Goal: Find specific page/section: Find specific page/section

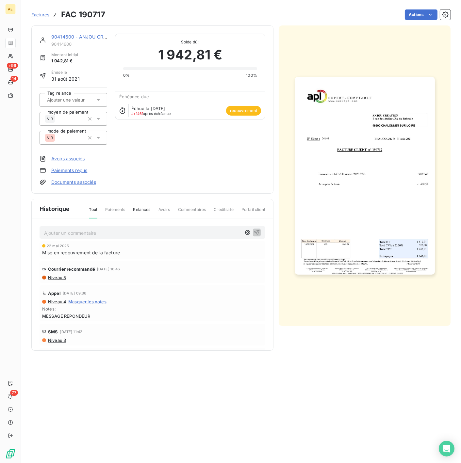
click at [60, 34] on link "90414600 - ANJOU CREATION" at bounding box center [85, 37] width 69 height 6
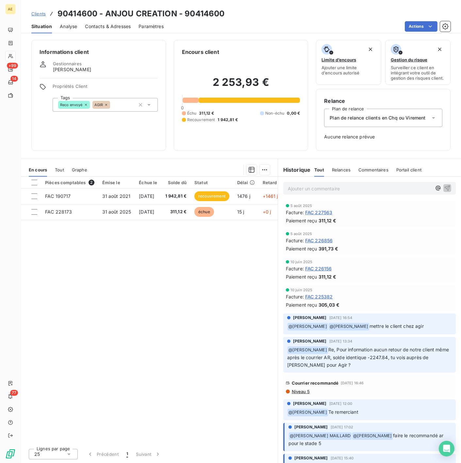
click at [42, 13] on span "Clients" at bounding box center [38, 13] width 14 height 5
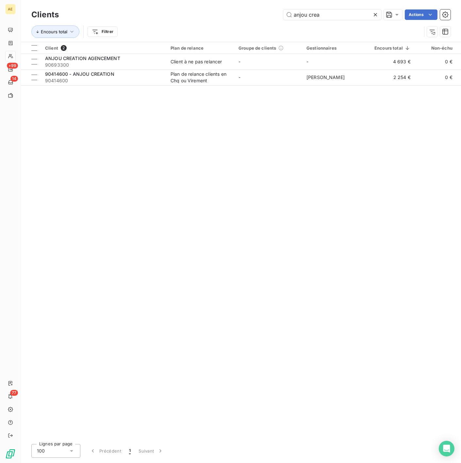
drag, startPoint x: 285, startPoint y: 15, endPoint x: 276, endPoint y: 15, distance: 9.1
click at [276, 15] on div "anjou crea Actions" at bounding box center [259, 14] width 384 height 10
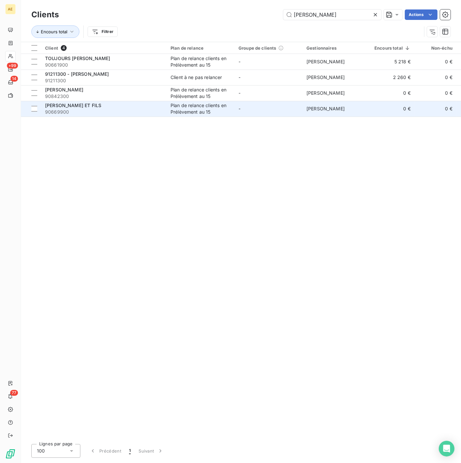
type input "[PERSON_NAME]"
click at [125, 109] on span "90669900" at bounding box center [104, 112] width 118 height 7
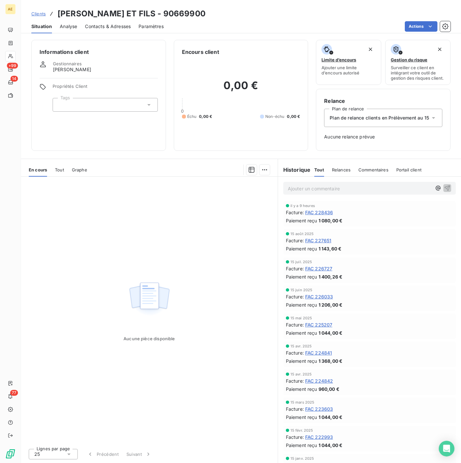
click at [318, 240] on span "FAC 227651" at bounding box center [318, 240] width 26 height 7
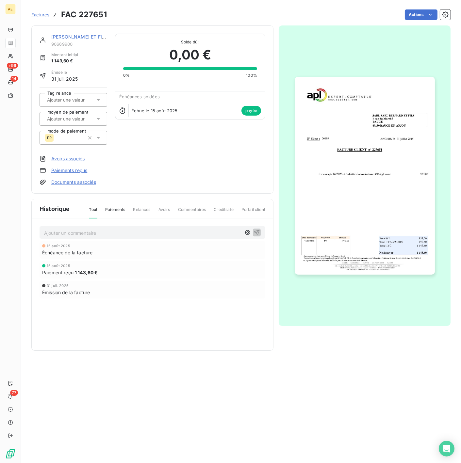
click at [348, 215] on img "button" at bounding box center [365, 176] width 140 height 198
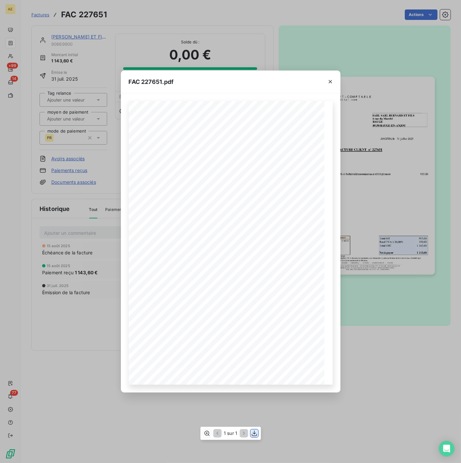
click at [255, 435] on icon "button" at bounding box center [254, 433] width 7 height 7
click at [329, 82] on icon "button" at bounding box center [330, 81] width 3 height 3
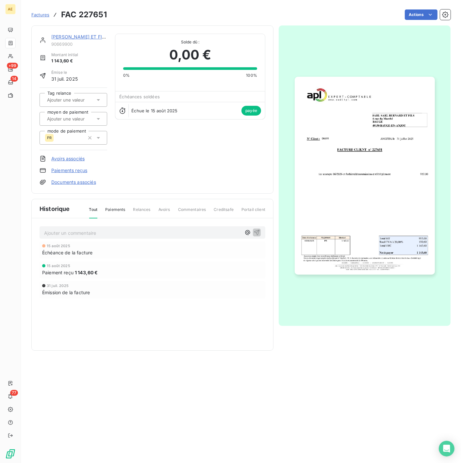
click at [70, 38] on link "[PERSON_NAME] ET FILS" at bounding box center [79, 37] width 56 height 6
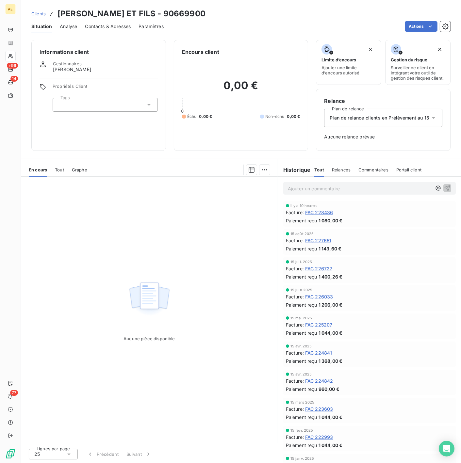
click at [32, 11] on span "Clients" at bounding box center [38, 13] width 14 height 5
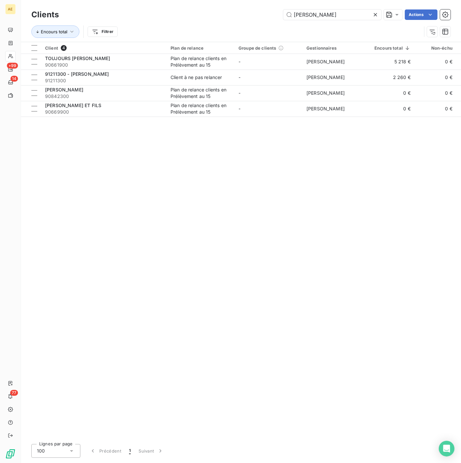
drag, startPoint x: 320, startPoint y: 14, endPoint x: 193, endPoint y: 21, distance: 126.9
click at [193, 21] on div "Clients bernard Actions" at bounding box center [240, 15] width 419 height 14
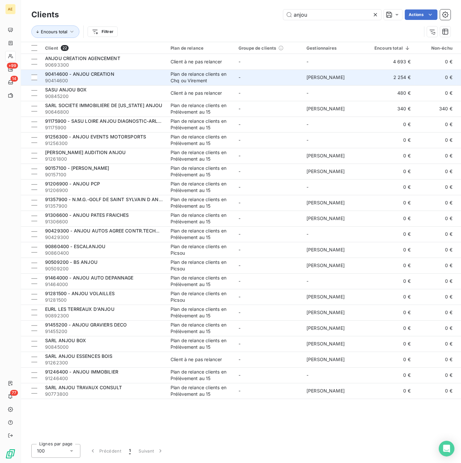
type input "anjou"
click at [122, 79] on span "90414600" at bounding box center [104, 80] width 118 height 7
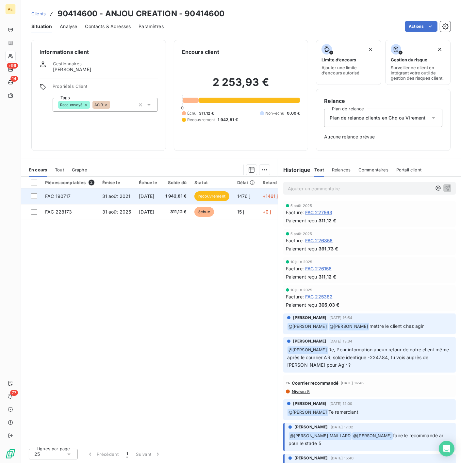
click at [176, 196] on span "1 942,81 €" at bounding box center [176, 196] width 22 height 7
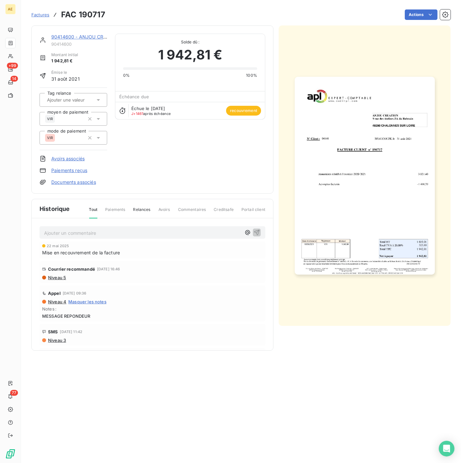
click at [347, 159] on img "button" at bounding box center [365, 176] width 140 height 198
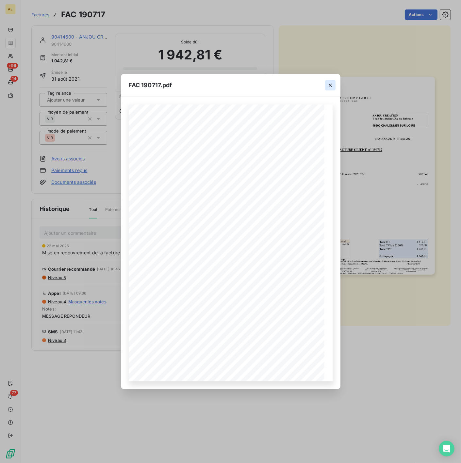
click at [331, 82] on icon "button" at bounding box center [330, 85] width 7 height 7
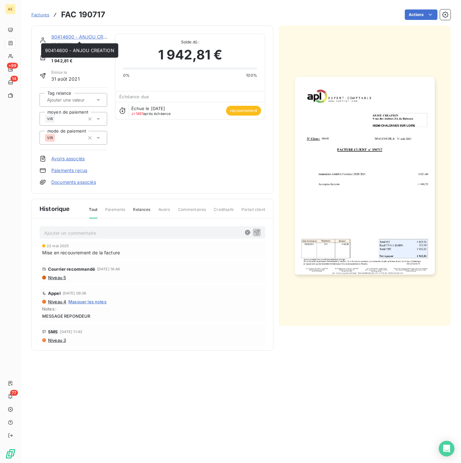
click at [60, 38] on link "90414600 - ANJOU CREATION" at bounding box center [85, 37] width 69 height 6
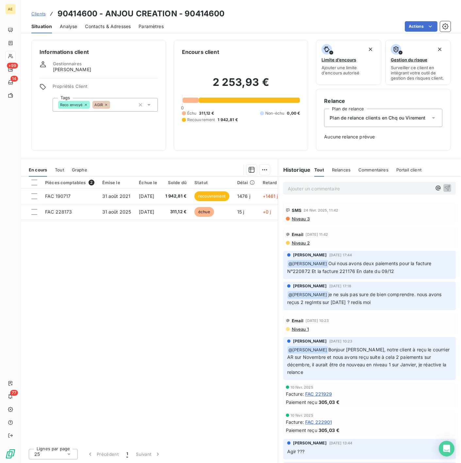
scroll to position [544, 0]
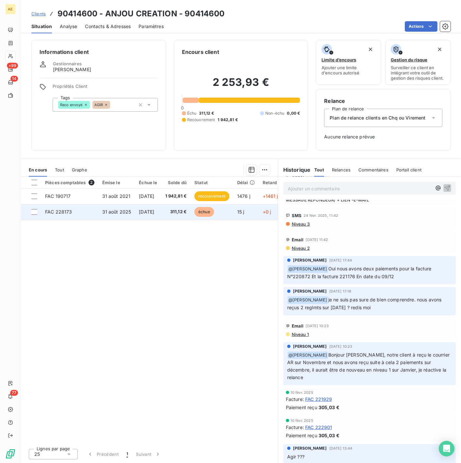
click at [137, 211] on td "[DATE]" at bounding box center [148, 212] width 26 height 16
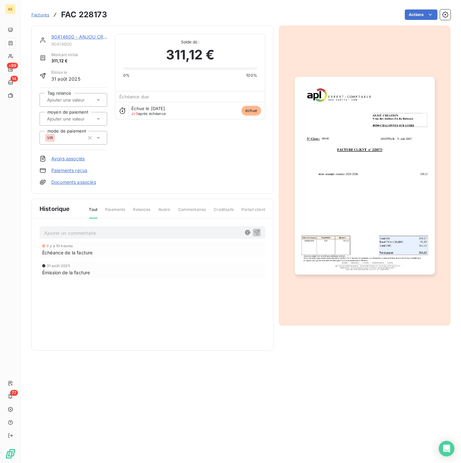
click at [348, 194] on img "button" at bounding box center [365, 176] width 140 height 198
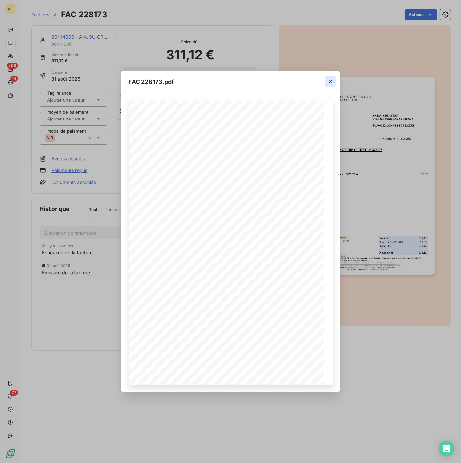
click at [330, 80] on icon "button" at bounding box center [330, 81] width 7 height 7
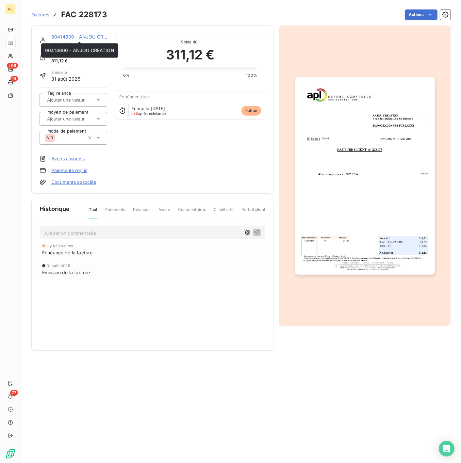
click at [84, 36] on link "90414600 - ANJOU CREATION" at bounding box center [85, 37] width 69 height 6
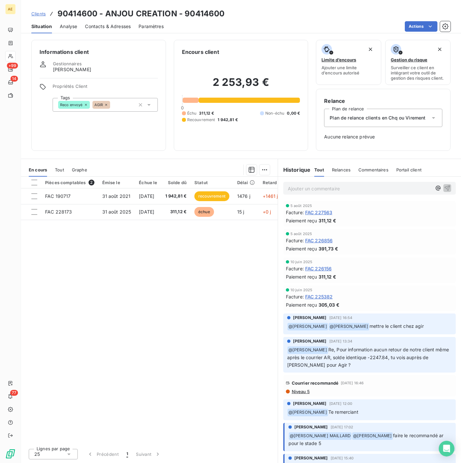
click at [40, 13] on span "Clients" at bounding box center [38, 13] width 14 height 5
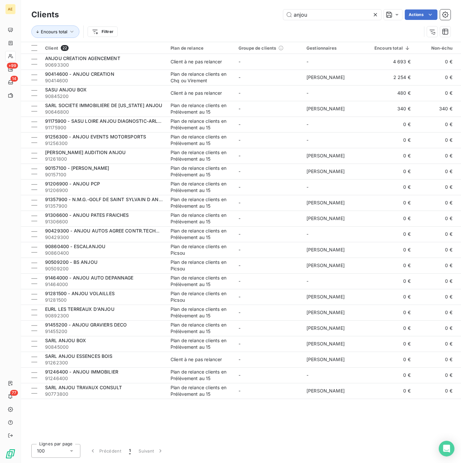
drag, startPoint x: 317, startPoint y: 15, endPoint x: 224, endPoint y: 16, distance: 92.5
click at [224, 16] on div "anjou Actions" at bounding box center [259, 14] width 384 height 10
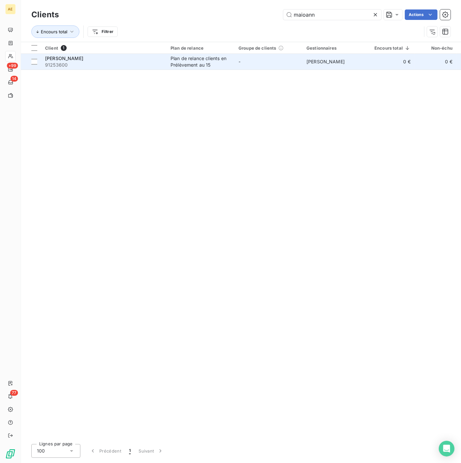
type input "maioann"
click at [81, 67] on span "91253600" at bounding box center [104, 65] width 118 height 7
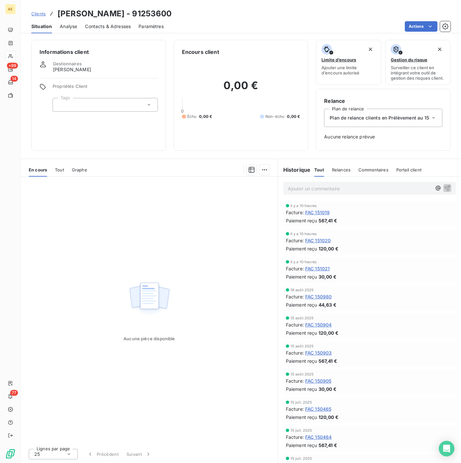
click at [319, 297] on span "FAC 150980" at bounding box center [318, 296] width 27 height 7
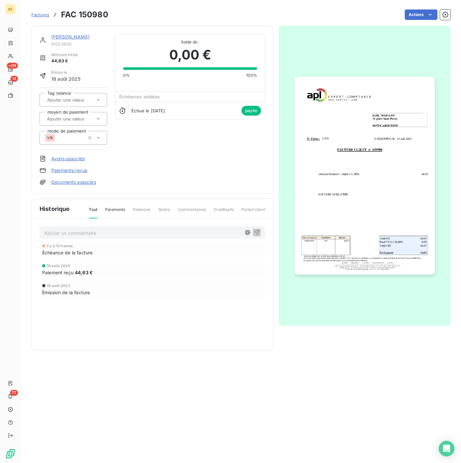
click at [351, 211] on img "button" at bounding box center [365, 176] width 140 height 198
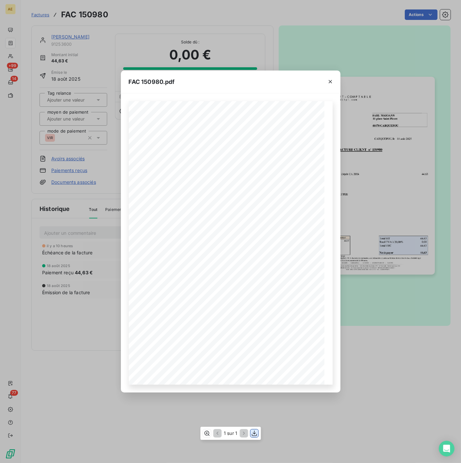
click at [255, 435] on icon "button" at bounding box center [254, 434] width 5 height 6
click at [326, 79] on button "button" at bounding box center [330, 81] width 10 height 10
